Goal: Task Accomplishment & Management: Use online tool/utility

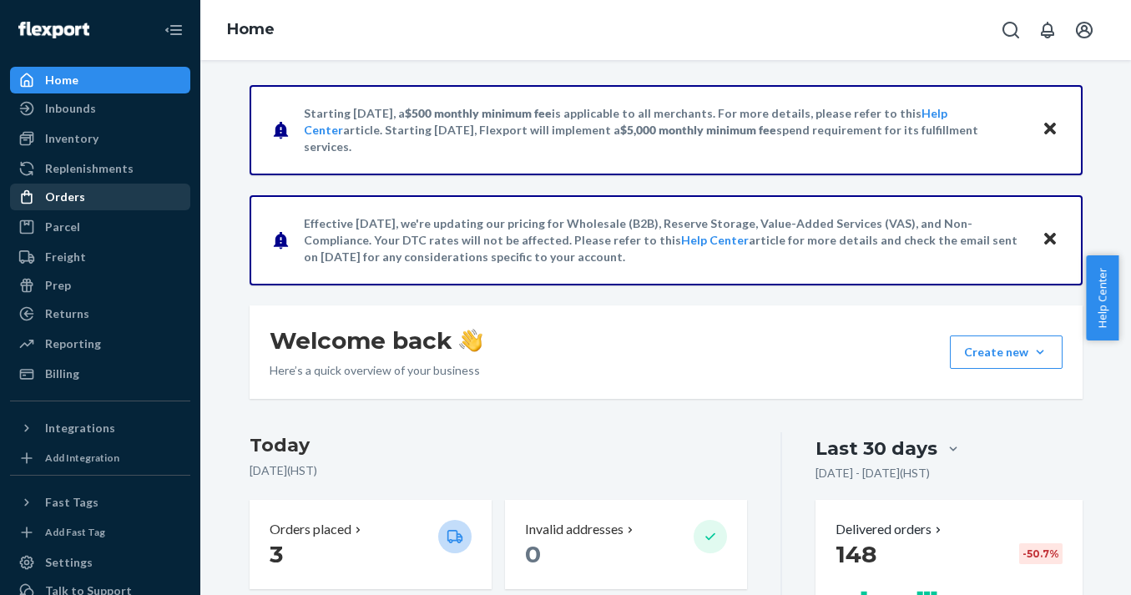
click at [113, 196] on div "Orders" at bounding box center [100, 196] width 177 height 23
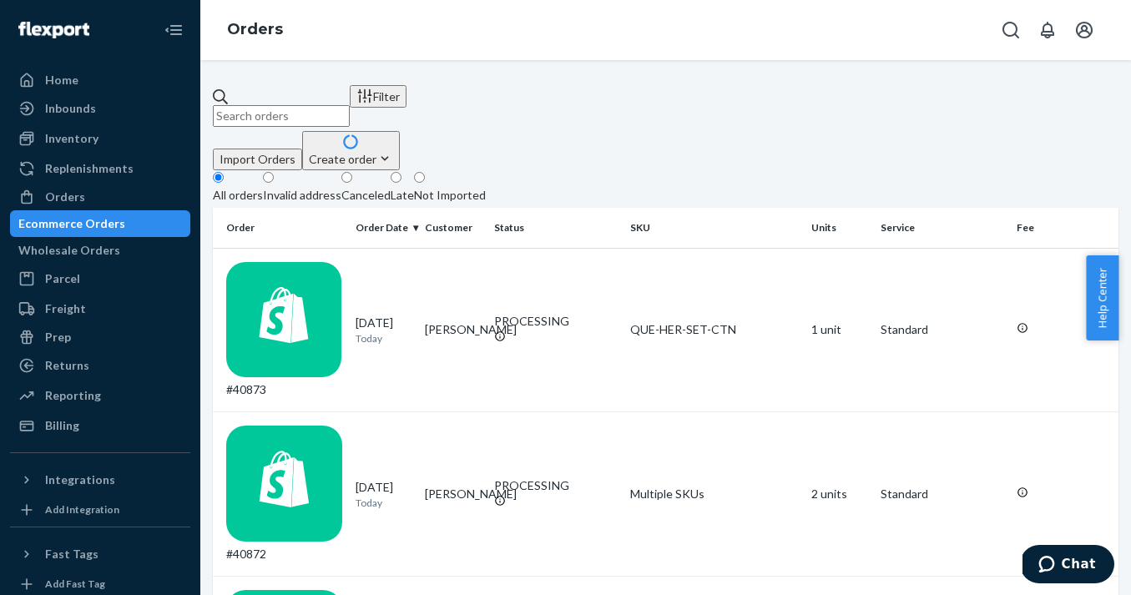
click at [350, 108] on input "text" at bounding box center [281, 116] width 137 height 22
paste input "[PERSON_NAME]"
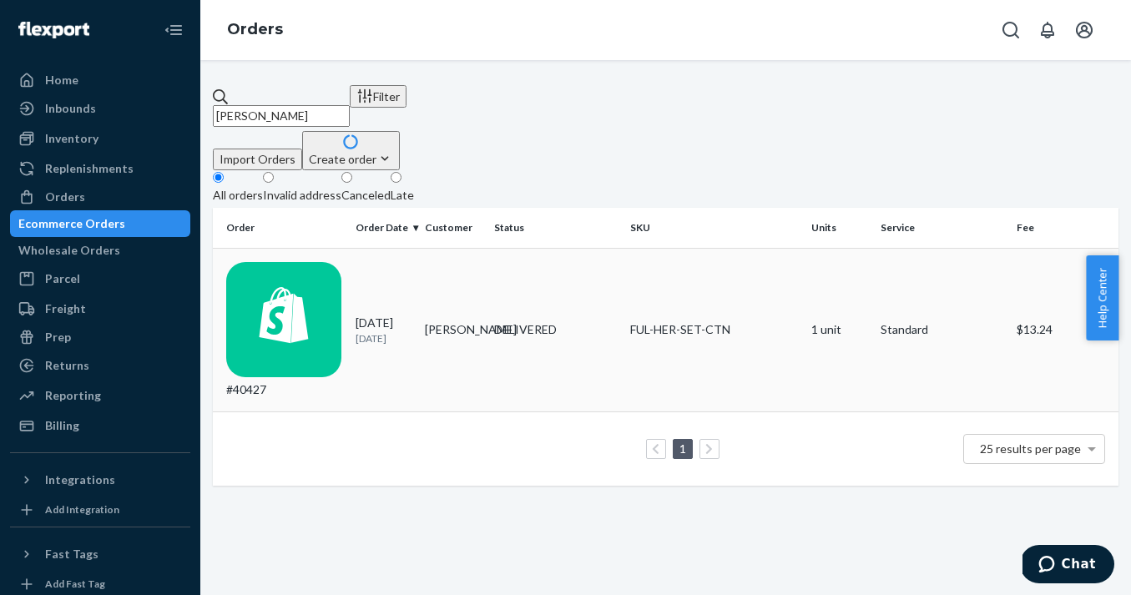
type input "[PERSON_NAME]"
click at [442, 263] on td "[PERSON_NAME]" at bounding box center [452, 330] width 69 height 164
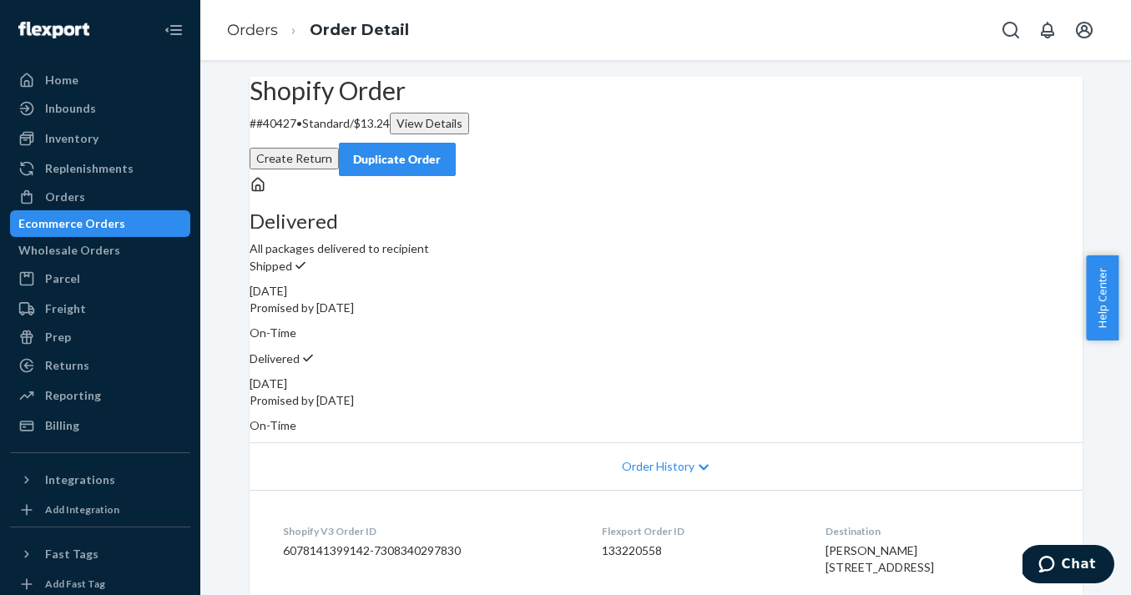
click at [339, 148] on button "Create Return" at bounding box center [294, 159] width 89 height 22
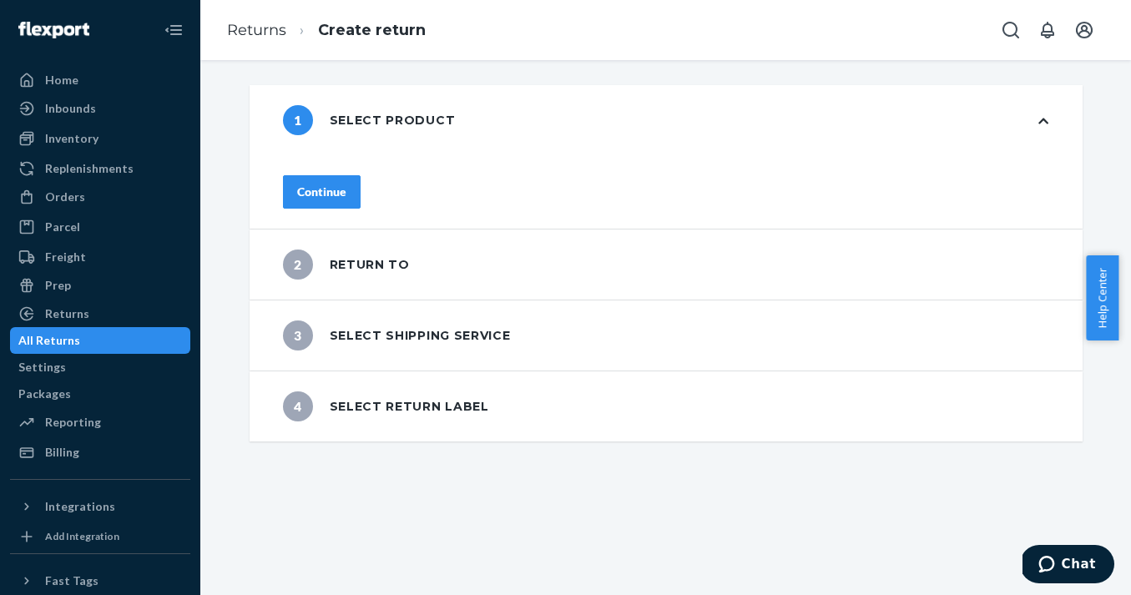
click at [346, 185] on div "Continue" at bounding box center [321, 192] width 49 height 17
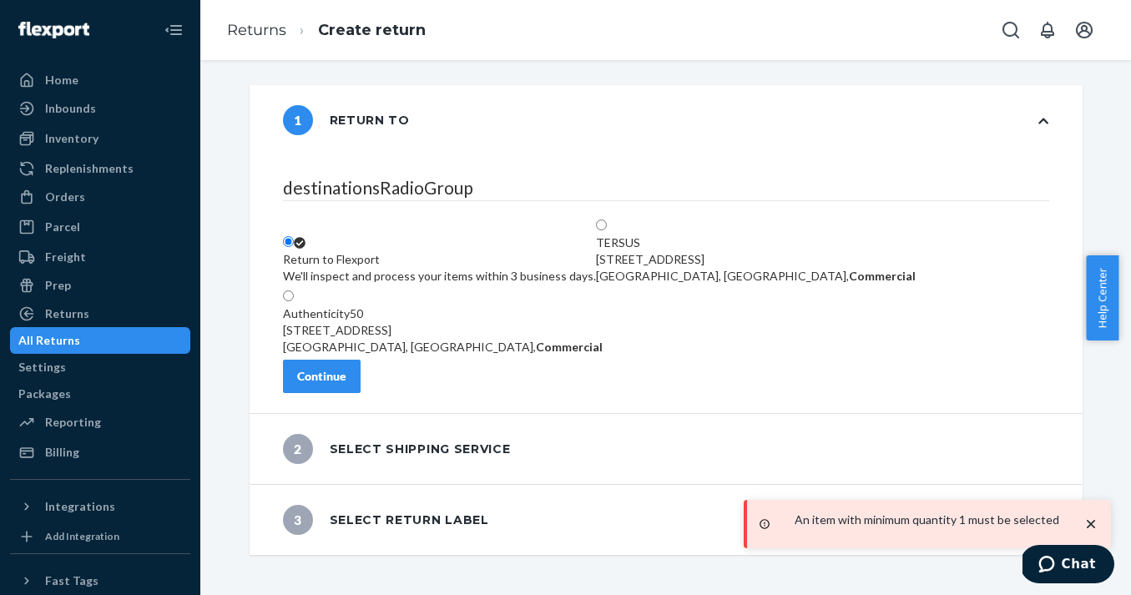
click at [607, 219] on span at bounding box center [607, 226] width 0 height 14
click at [607, 220] on input "TERSUS [STREET_ADDRESS], Commercial" at bounding box center [601, 225] width 11 height 11
radio input "true"
click at [346, 384] on div "Continue" at bounding box center [321, 376] width 49 height 17
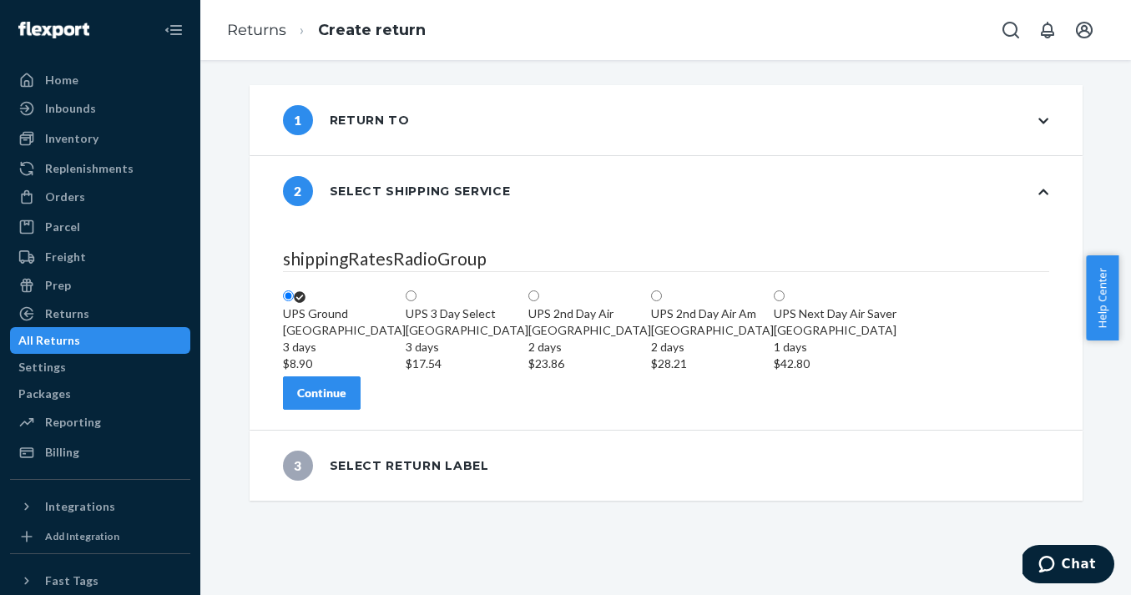
click at [346, 402] on div "Continue" at bounding box center [321, 393] width 49 height 17
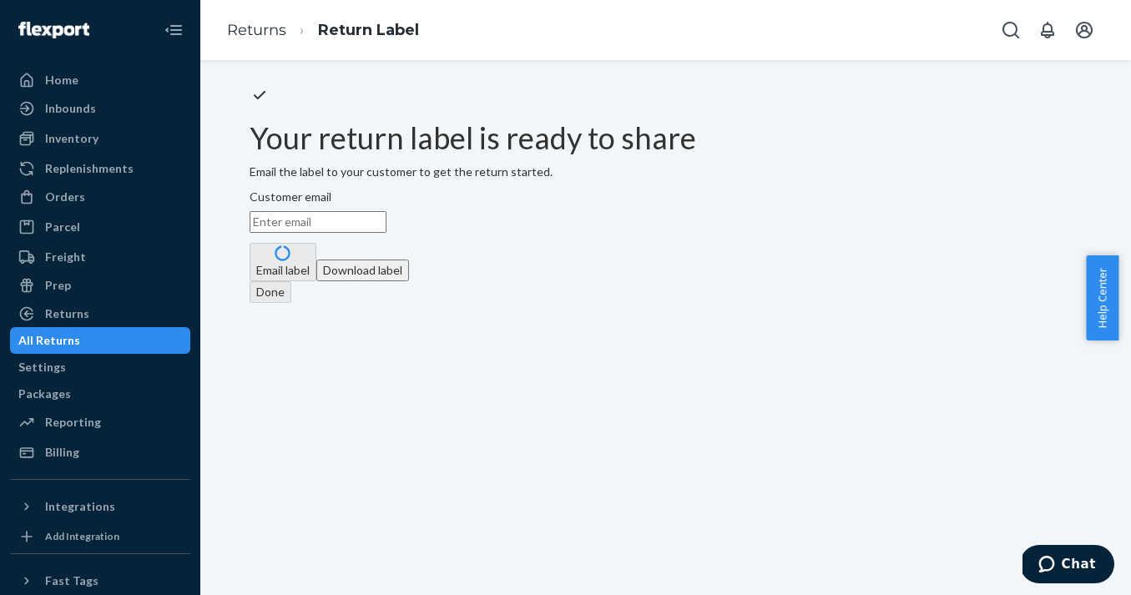
click at [387, 233] on input "Customer email" at bounding box center [318, 222] width 137 height 22
paste input "[EMAIL_ADDRESS][DOMAIN_NAME]"
type input "[EMAIL_ADDRESS][DOMAIN_NAME]"
click at [316, 281] on button "Email label" at bounding box center [283, 262] width 67 height 38
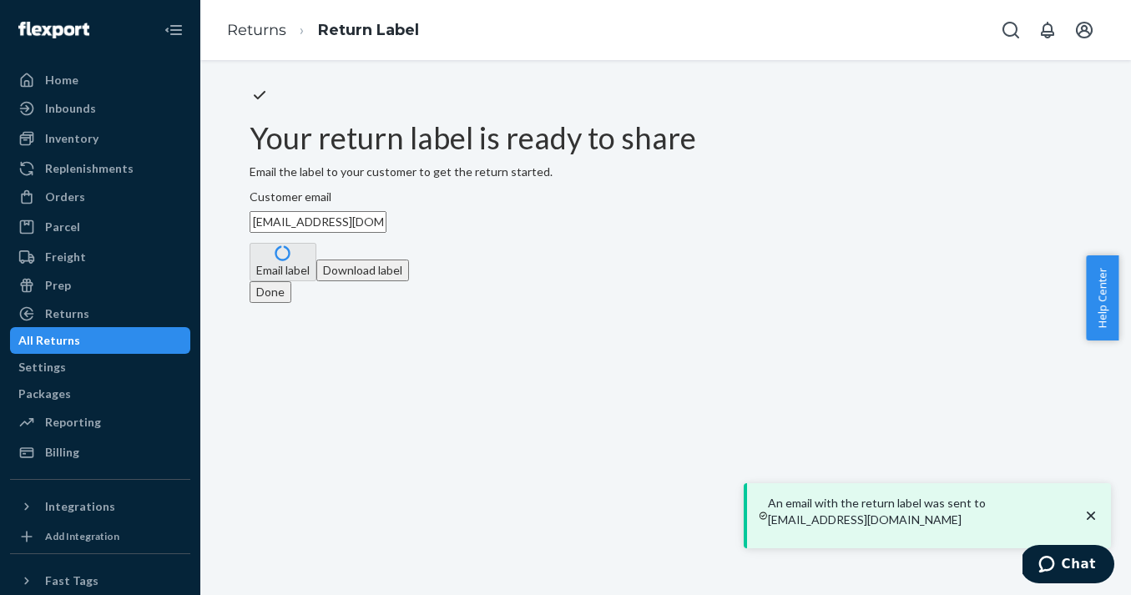
click at [291, 303] on button "Done" at bounding box center [271, 292] width 42 height 22
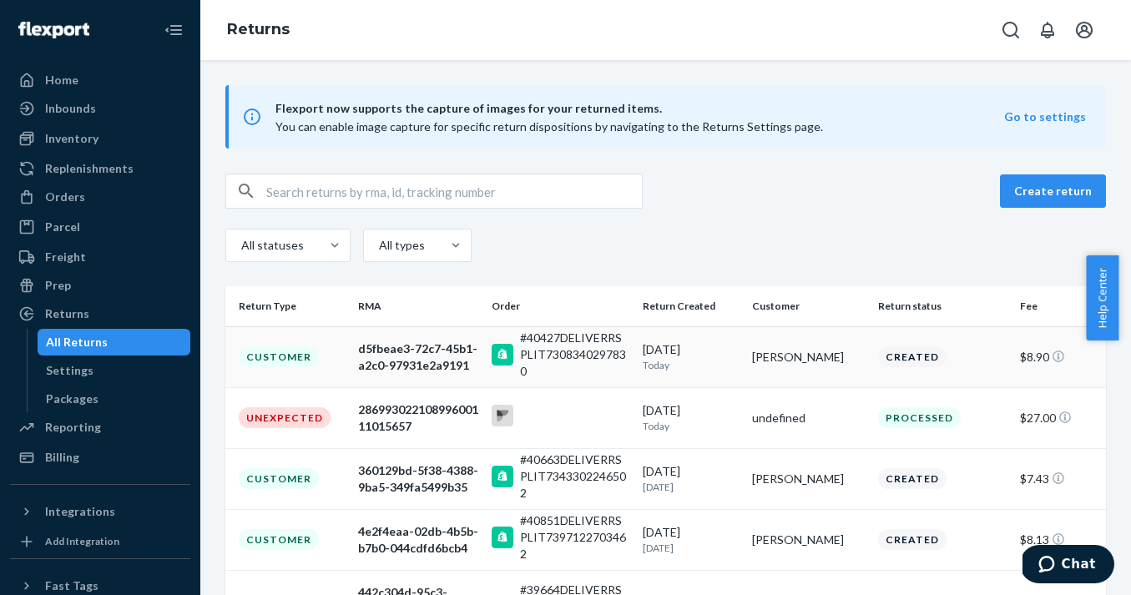
click at [777, 354] on div "[PERSON_NAME]" at bounding box center [808, 357] width 113 height 17
